Goal: Find contact information: Find contact information

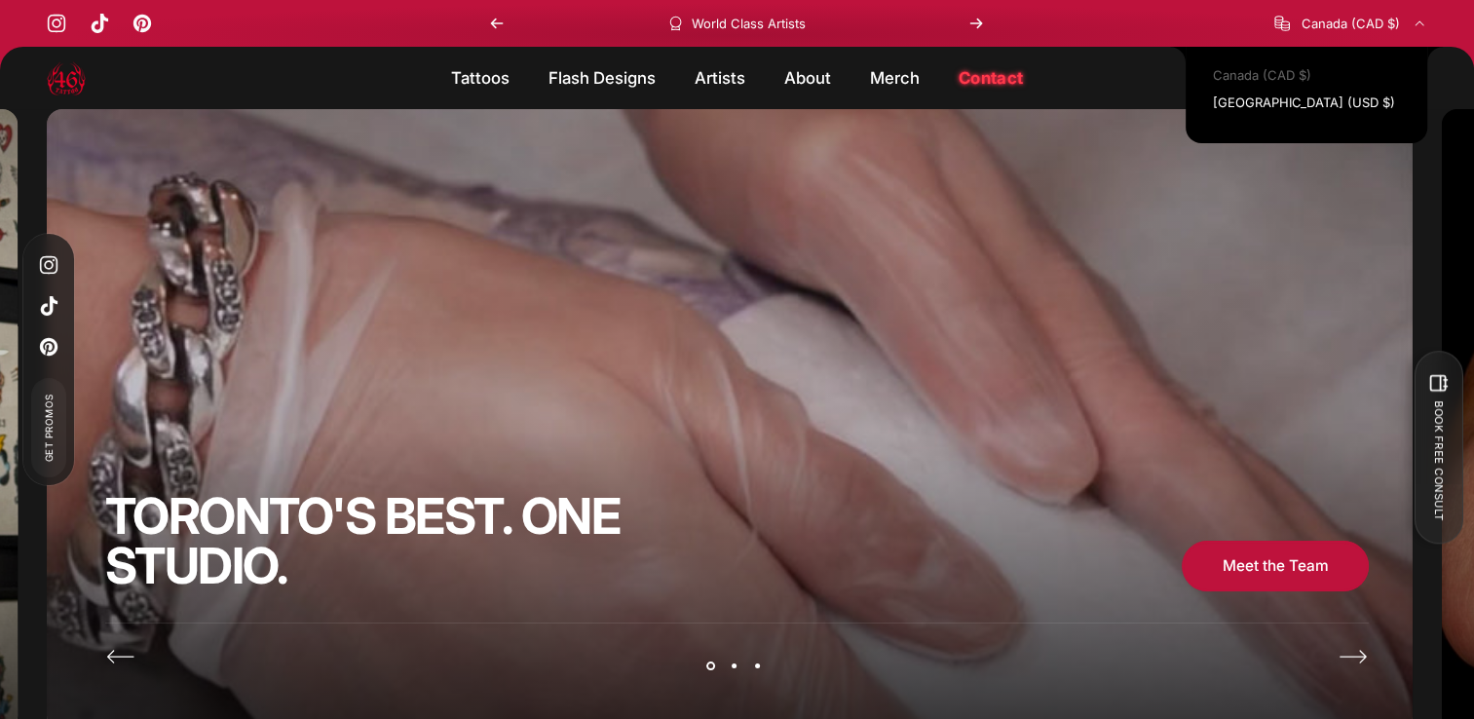
click at [1311, 20] on span "Canada (CAD $)" at bounding box center [1351, 24] width 98 height 16
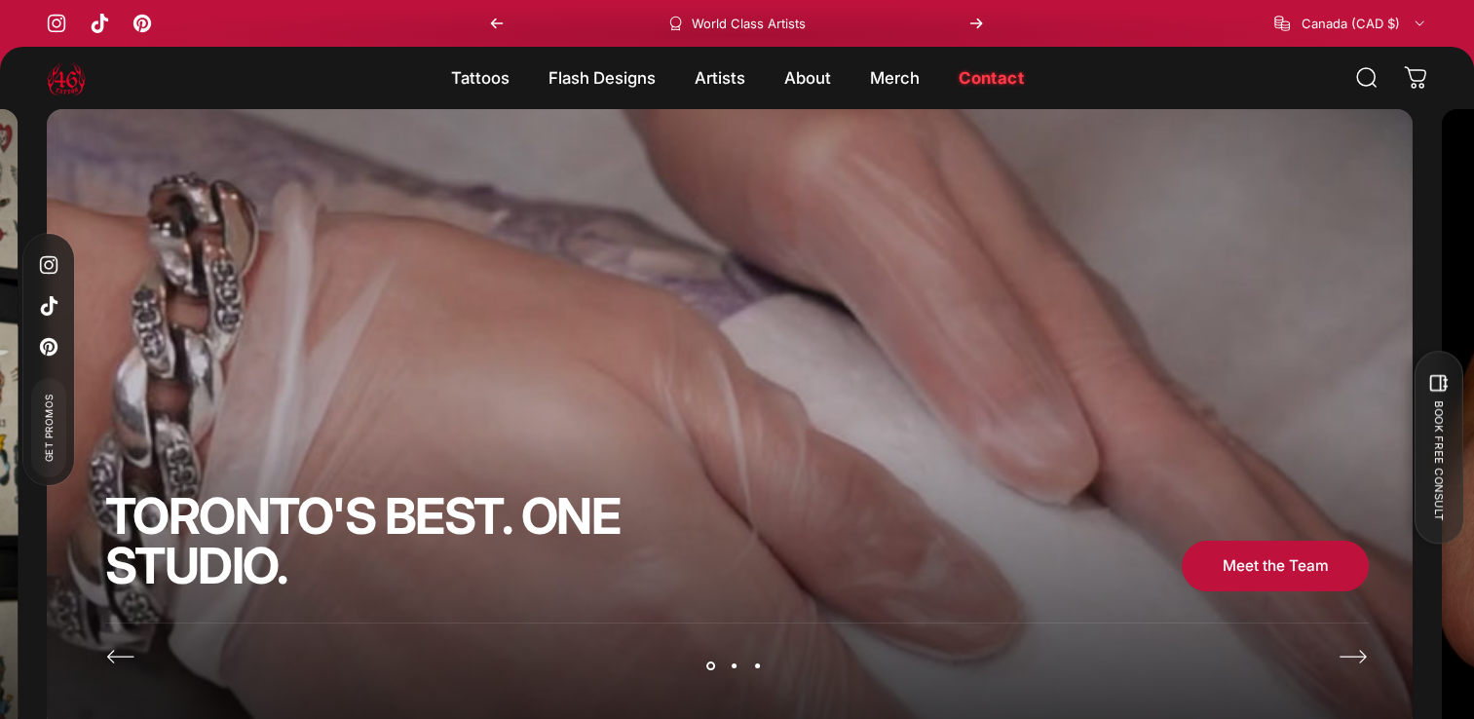
click at [1003, 82] on link "Contact Contact" at bounding box center [991, 77] width 104 height 41
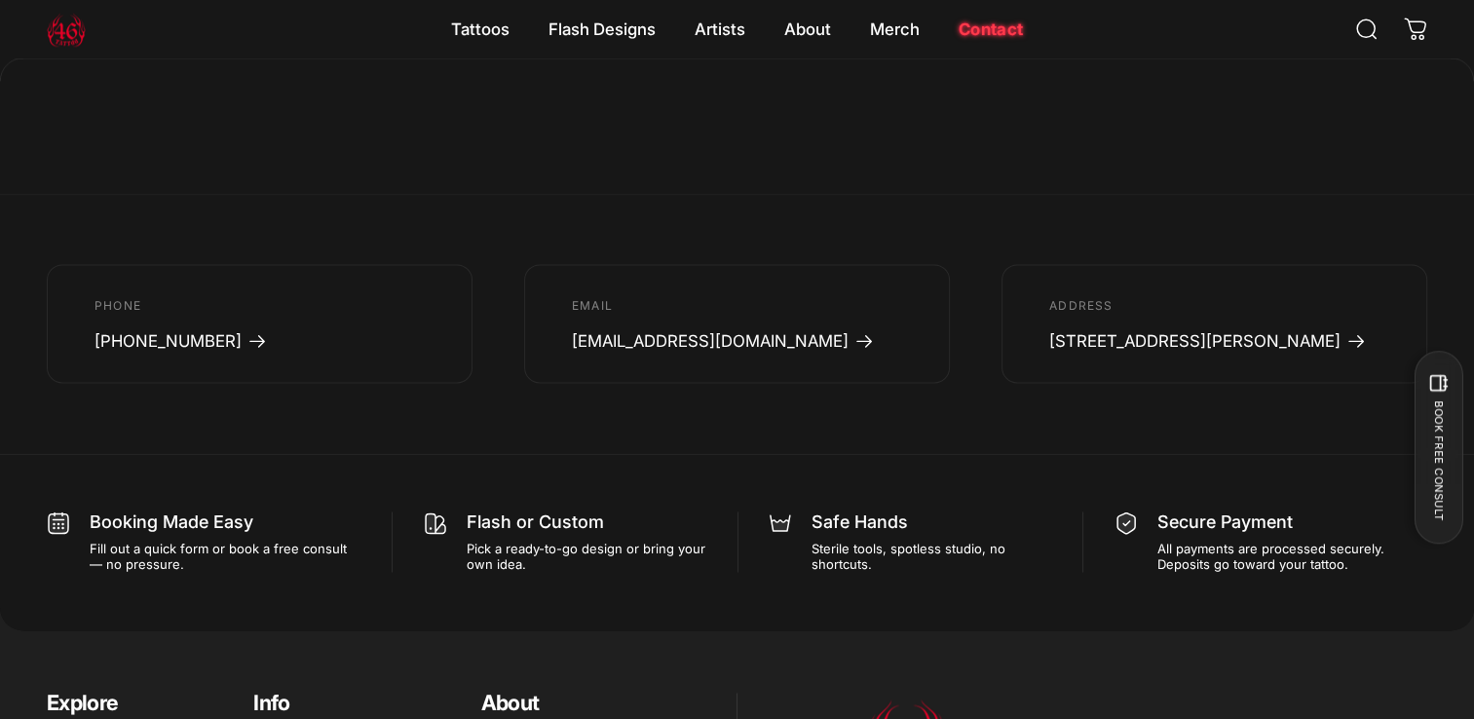
scroll to position [2547, 0]
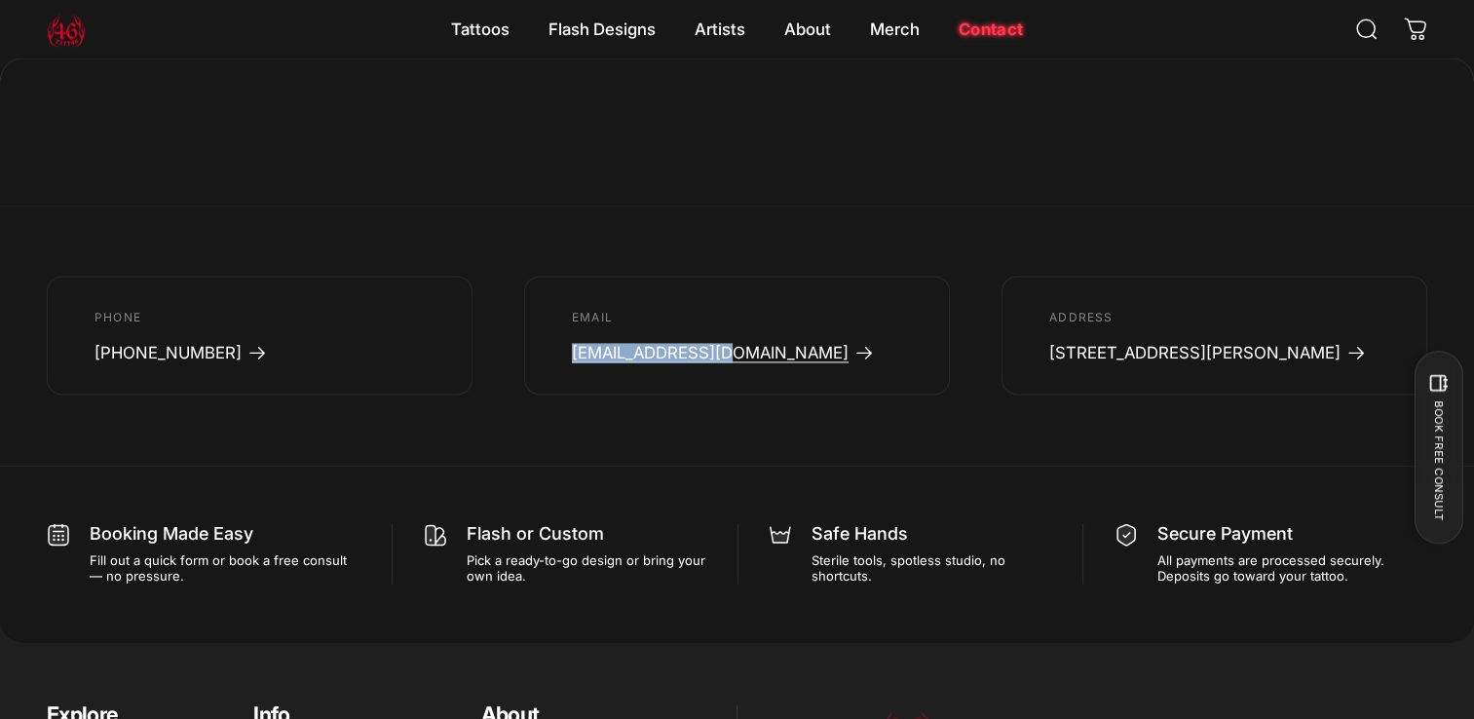
drag, startPoint x: 565, startPoint y: 349, endPoint x: 719, endPoint y: 359, distance: 154.3
click at [719, 359] on div "EMAIL [EMAIL_ADDRESS][DOMAIN_NAME]" at bounding box center [737, 335] width 426 height 118
drag, startPoint x: 719, startPoint y: 359, endPoint x: 686, endPoint y: 353, distance: 33.6
copy span "[EMAIL_ADDRESS][DOMAIN_NAME]"
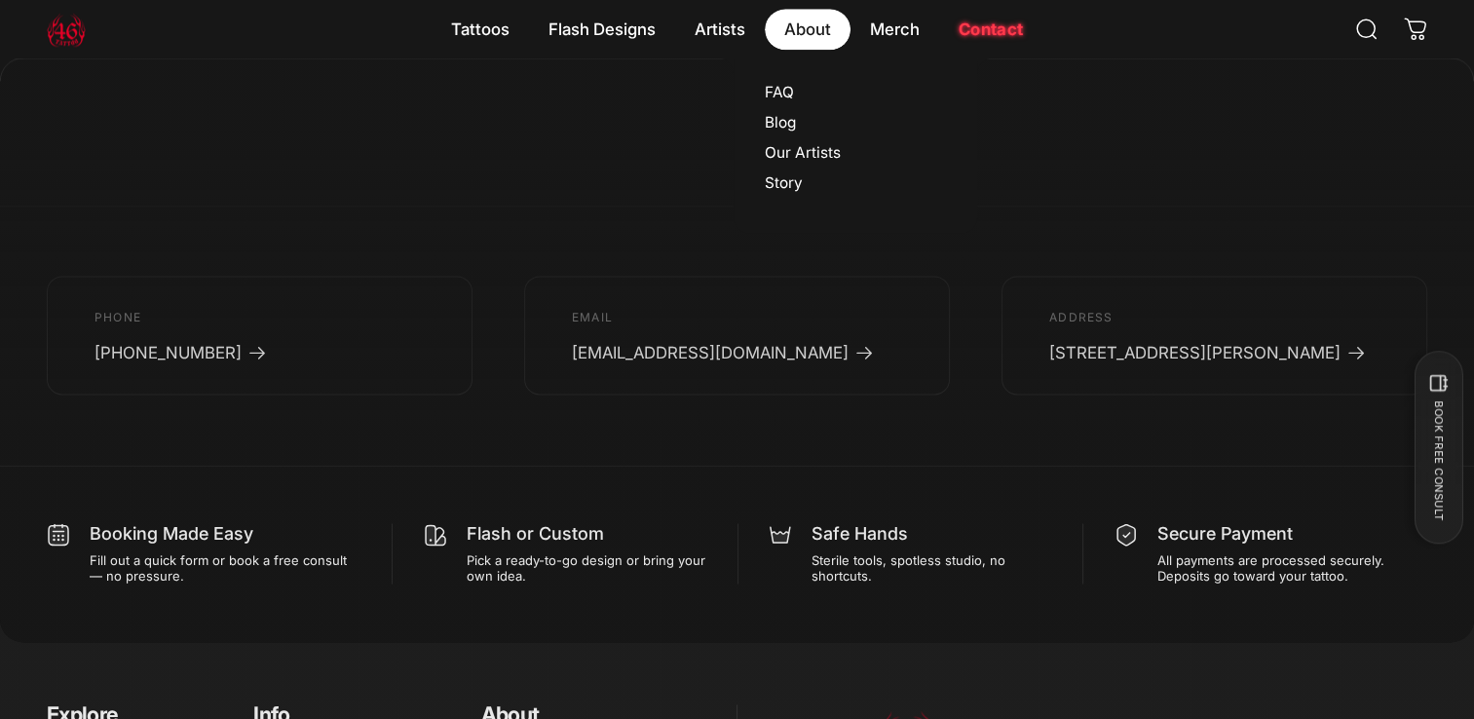
click at [795, 43] on magnet-element "About About" at bounding box center [808, 29] width 86 height 41
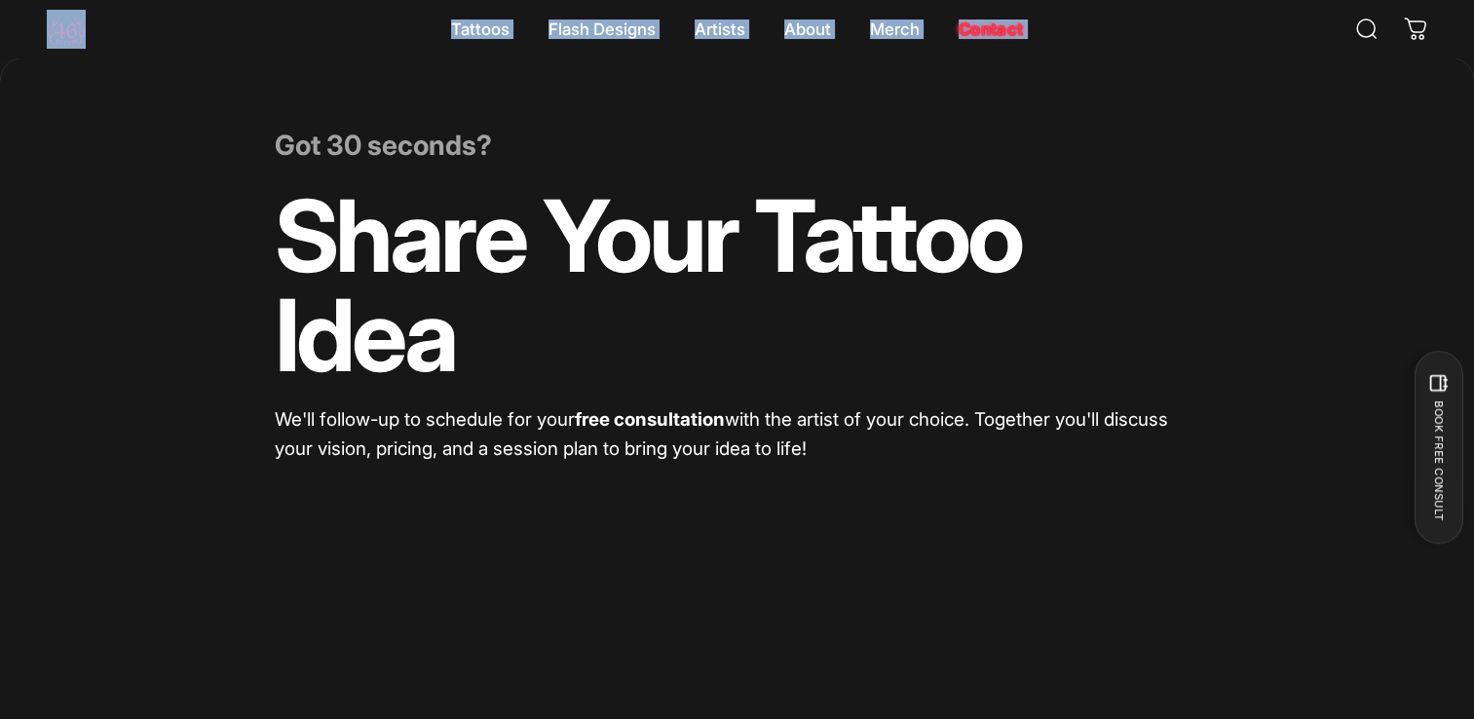
scroll to position [175, 0]
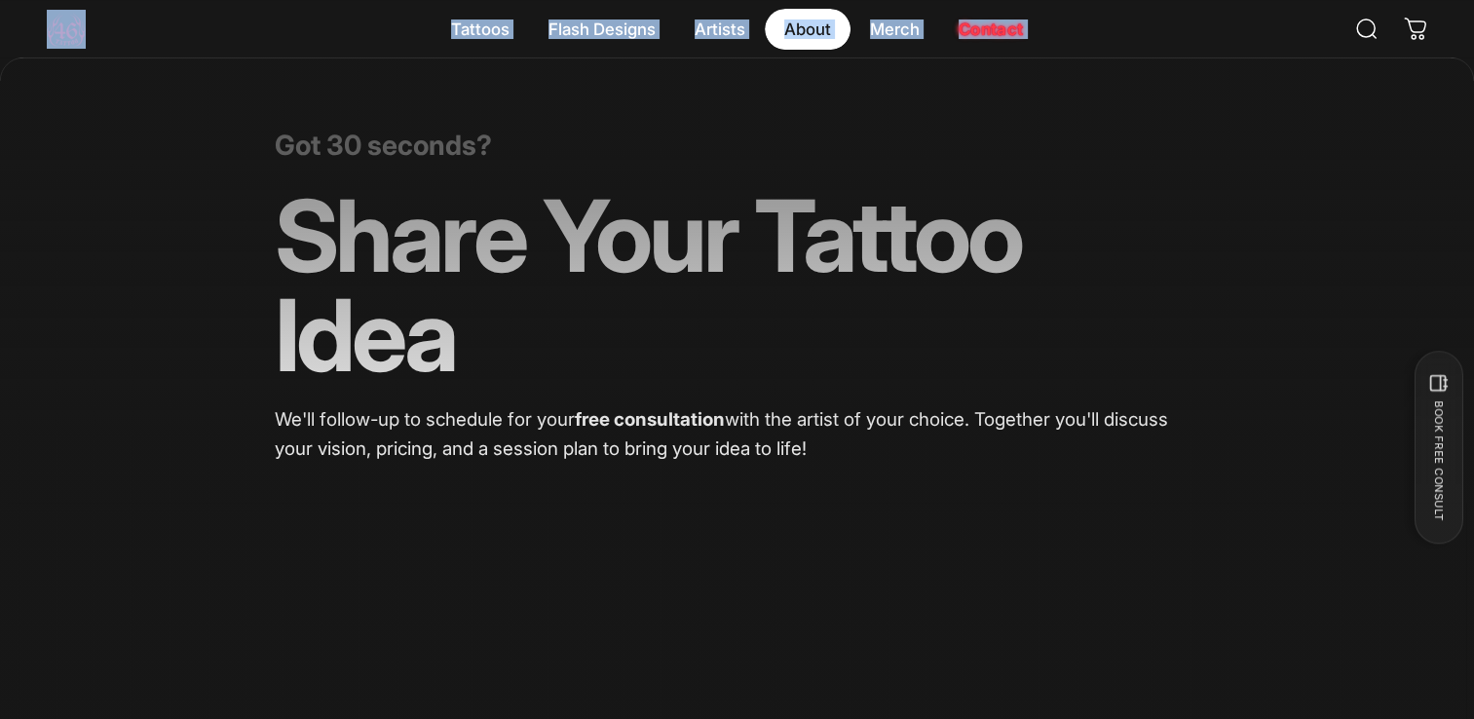
click at [819, 21] on magnet-element "About About" at bounding box center [808, 29] width 86 height 41
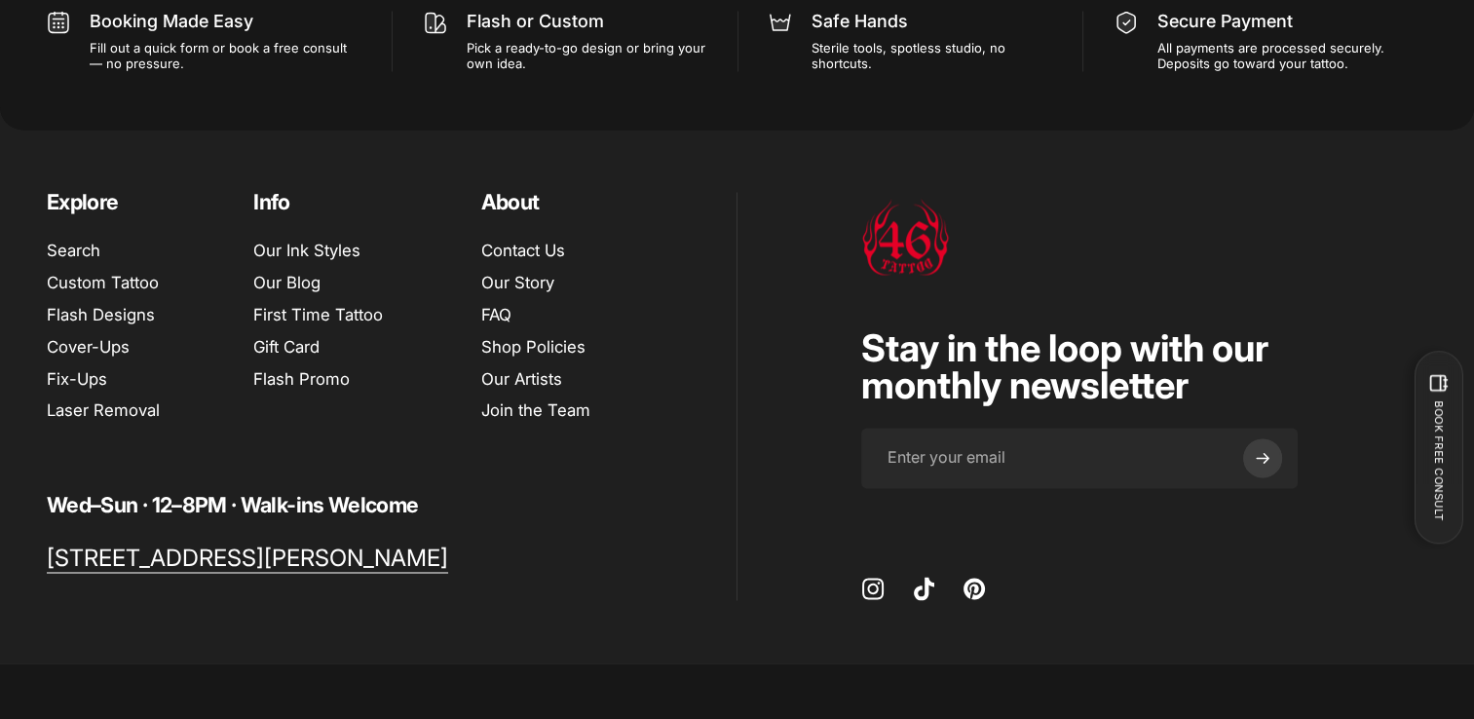
scroll to position [3268, 0]
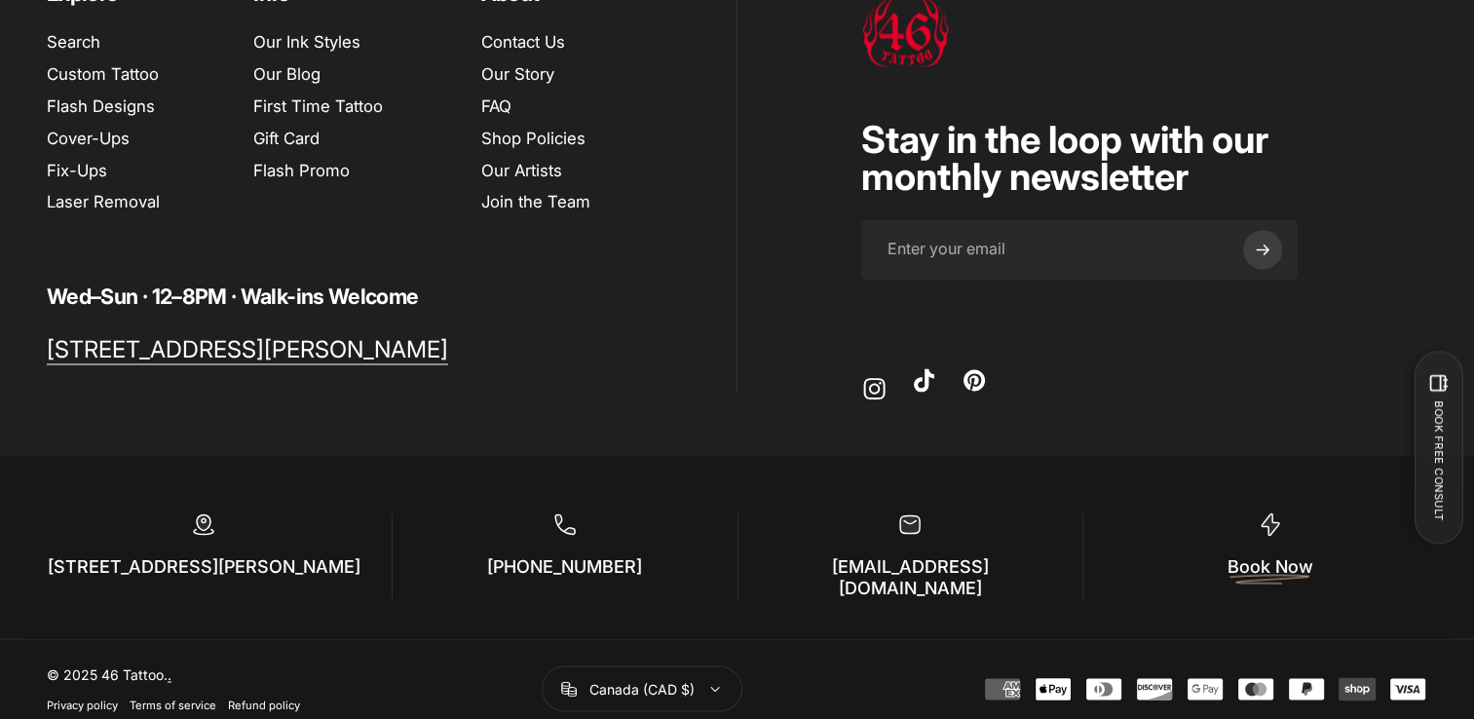
click at [883, 397] on link "Instagram" at bounding box center [873, 387] width 23 height 23
click at [809, 19] on div "46 Tattoo Stay in the loop with our monthly newsletter Enter your email Instagr…" at bounding box center [1083, 187] width 691 height 408
